Goal: Transaction & Acquisition: Obtain resource

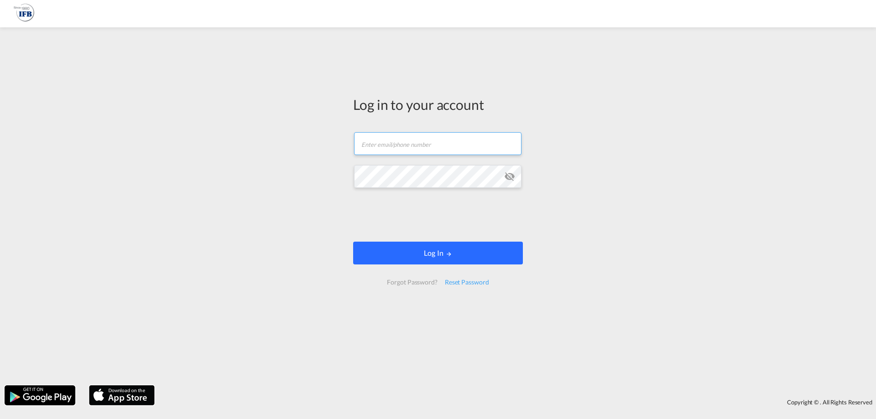
type input "s.lequeux@france-ifbgroup.net"
click at [420, 247] on button "Log In" at bounding box center [438, 253] width 170 height 23
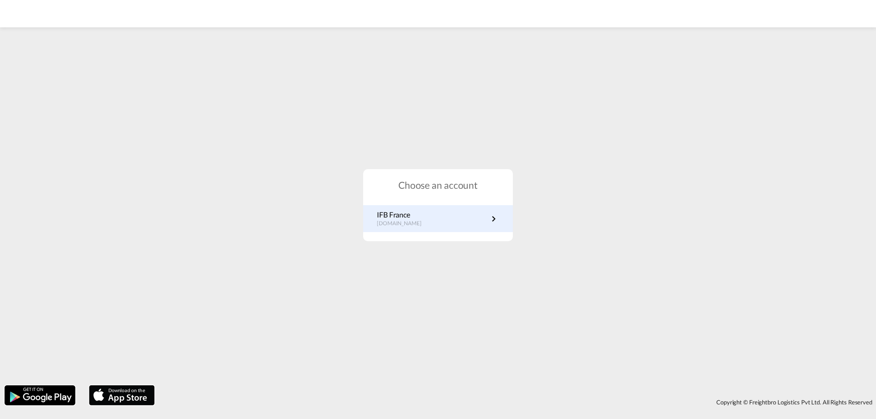
click at [427, 227] on link "IFB France fr.portal.ifb.com" at bounding box center [438, 219] width 122 height 18
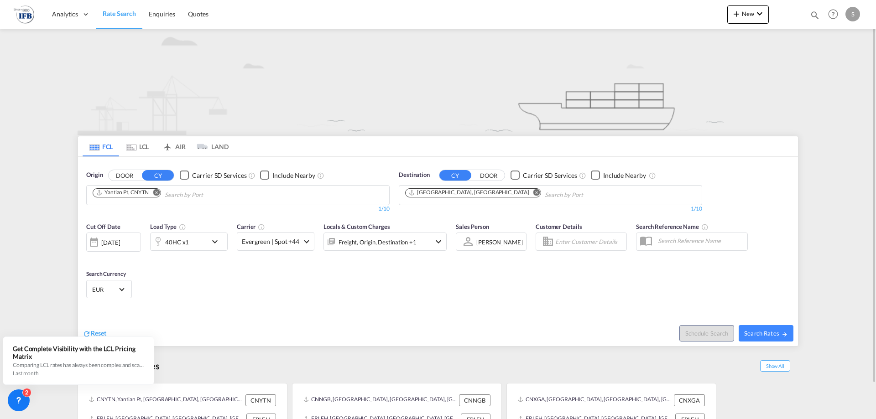
click at [156, 195] on md-icon "Remove" at bounding box center [156, 192] width 7 height 7
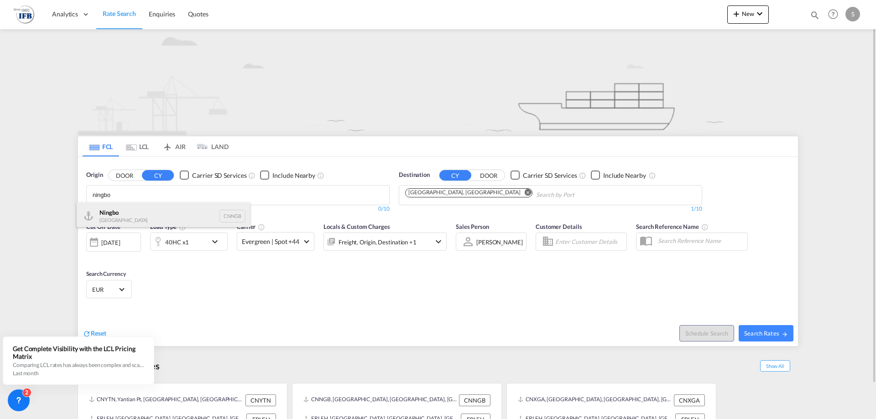
type input "ningbo"
click at [134, 215] on div "Ningbo China CNNGB" at bounding box center [163, 215] width 173 height 27
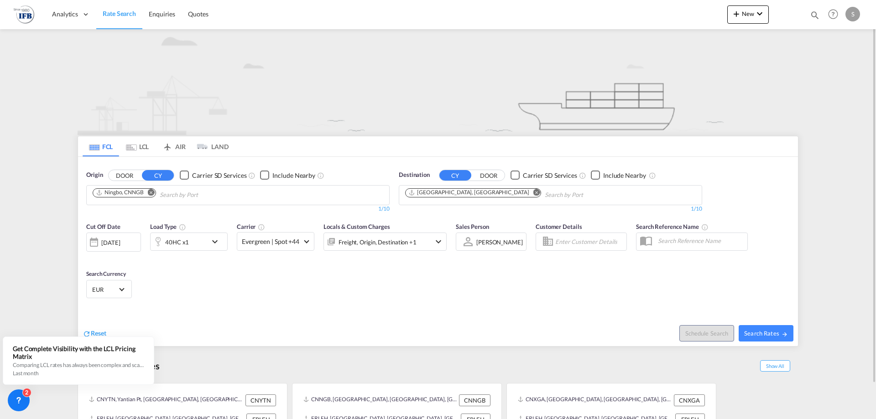
click at [120, 241] on div "[DATE]" at bounding box center [110, 243] width 19 height 8
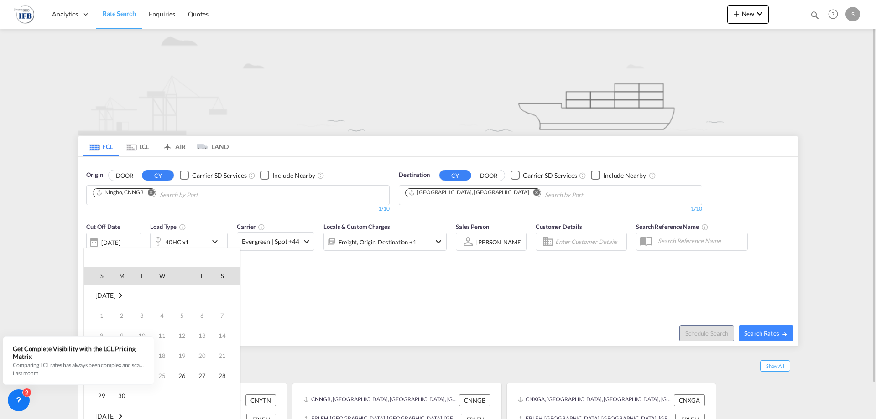
scroll to position [363, 0]
click at [177, 415] on span "2" at bounding box center [182, 416] width 18 height 18
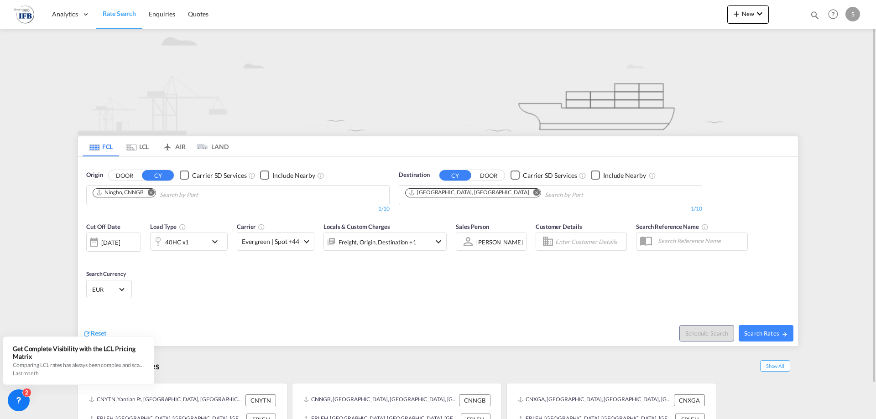
click at [115, 232] on md-input-container "[DATE] [DATE]" at bounding box center [113, 240] width 55 height 18
click at [116, 242] on div "[DATE]" at bounding box center [110, 243] width 19 height 8
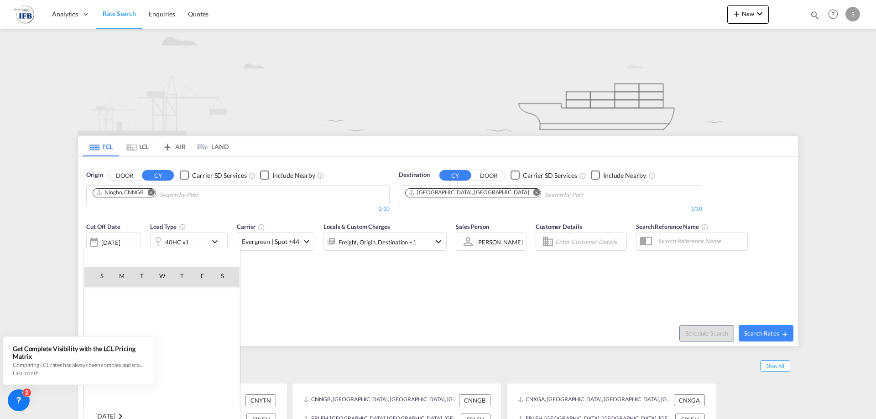
scroll to position [483, 0]
click at [216, 298] on span "4" at bounding box center [222, 295] width 18 height 18
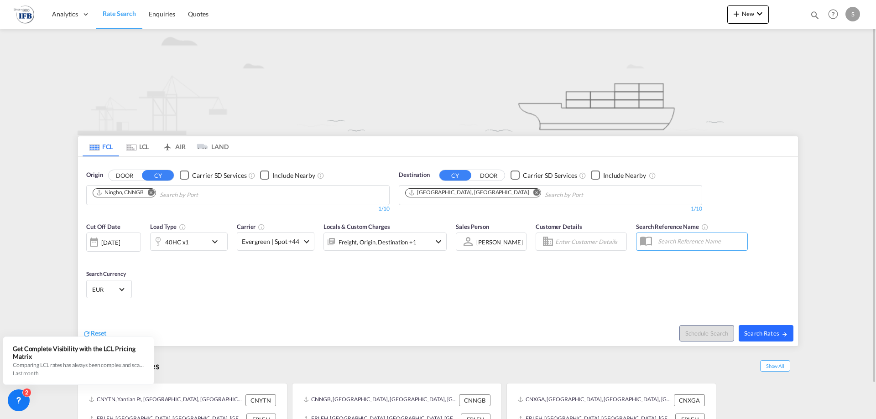
click at [760, 332] on span "Search Rates" at bounding box center [766, 333] width 44 height 7
type input "CNNGB to FRLEH / [DATE]"
